Goal: Transaction & Acquisition: Obtain resource

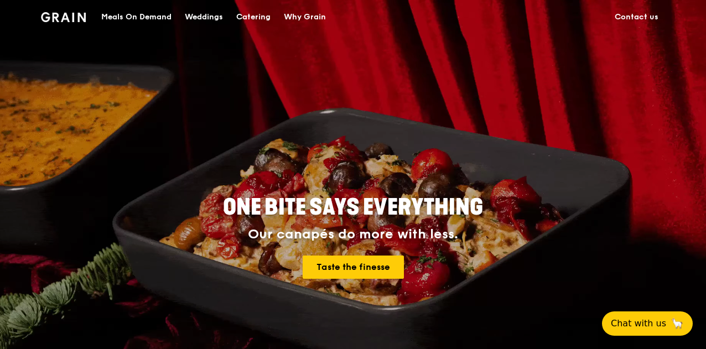
click at [257, 21] on div "Catering" at bounding box center [253, 17] width 34 height 33
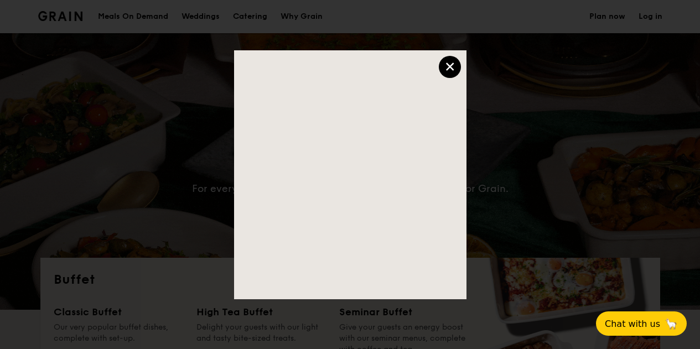
select select
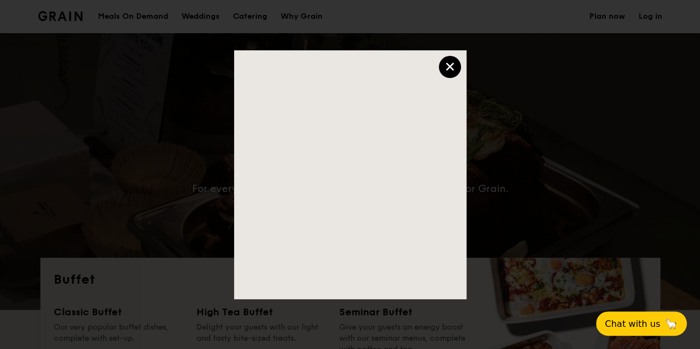
click at [446, 68] on div "×" at bounding box center [450, 67] width 22 height 22
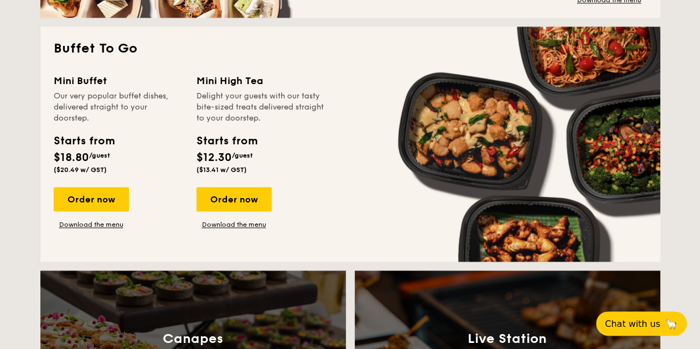
scroll to position [664, 0]
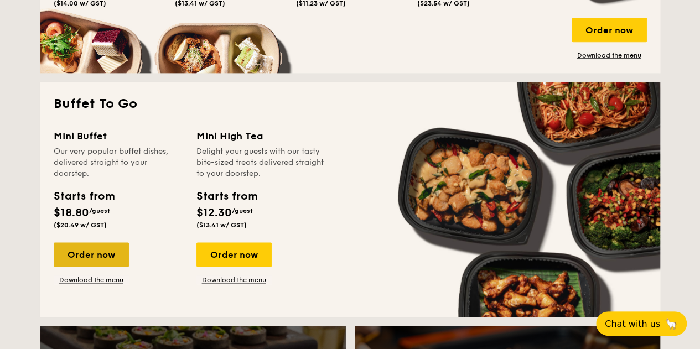
click at [104, 254] on div "Order now" at bounding box center [91, 254] width 75 height 24
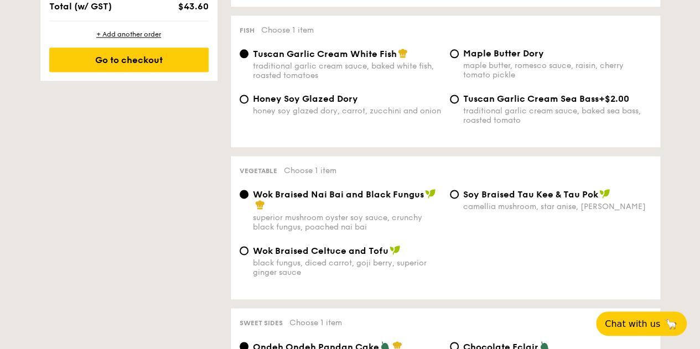
scroll to position [498, 0]
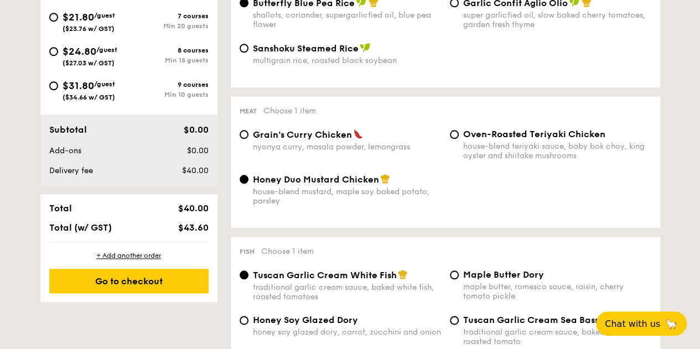
select select
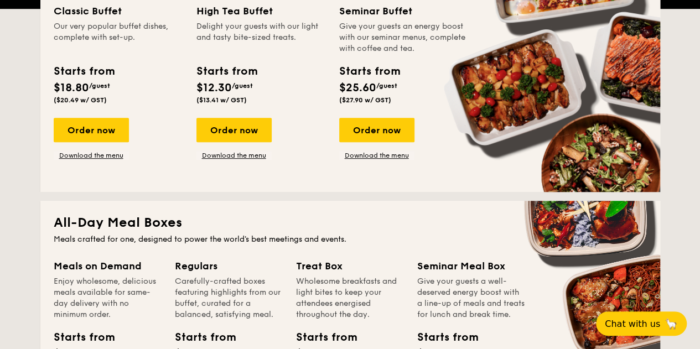
scroll to position [246, 0]
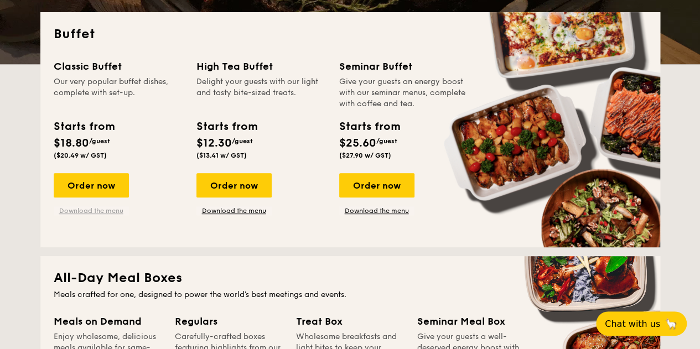
click at [101, 210] on link "Download the menu" at bounding box center [91, 210] width 75 height 9
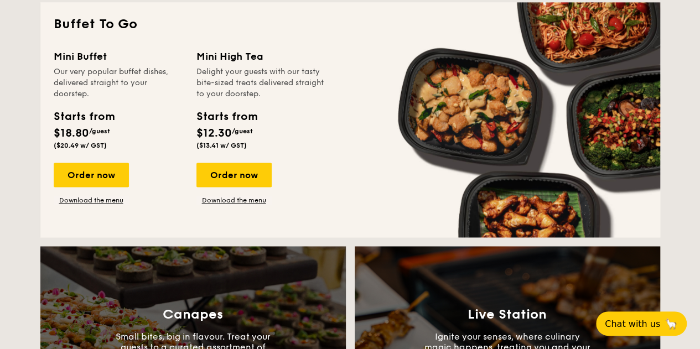
scroll to position [633, 0]
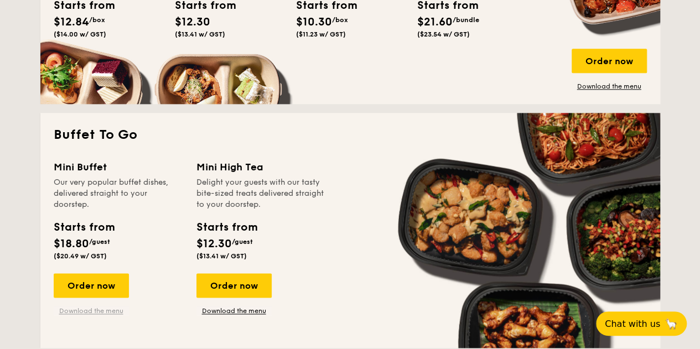
click at [96, 311] on link "Download the menu" at bounding box center [91, 311] width 75 height 9
